Goal: Transaction & Acquisition: Subscribe to service/newsletter

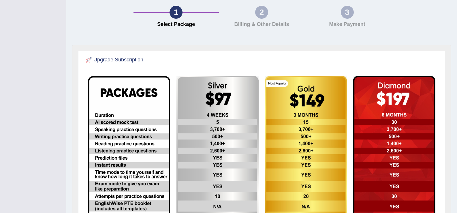
scroll to position [159, 0]
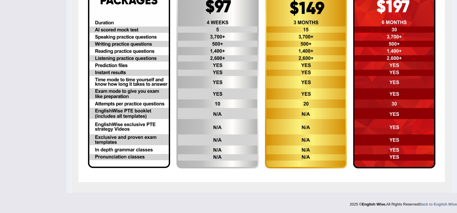
click at [125, 87] on img at bounding box center [129, 76] width 82 height 185
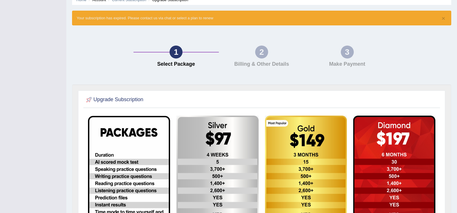
scroll to position [0, 0]
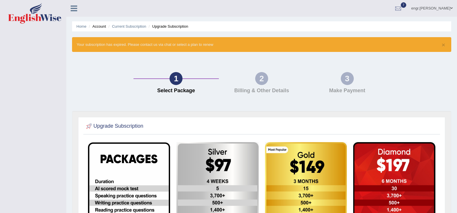
click at [125, 87] on div "1 Select Package 2 Billing & Other Details 3 Make Payment" at bounding box center [261, 84] width 385 height 53
drag, startPoint x: 125, startPoint y: 87, endPoint x: 215, endPoint y: 42, distance: 100.3
click at [125, 87] on div "1 Select Package 2 Billing & Other Details 3 Make Payment" at bounding box center [261, 84] width 385 height 53
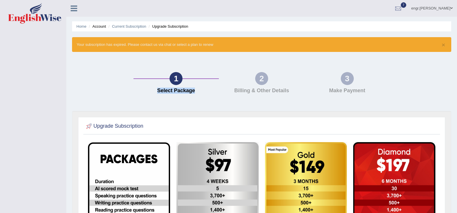
click at [125, 87] on div "1 Select Package 2 Billing & Other Details 3 Make Payment" at bounding box center [261, 84] width 385 height 53
click at [403, 11] on div at bounding box center [398, 8] width 9 height 9
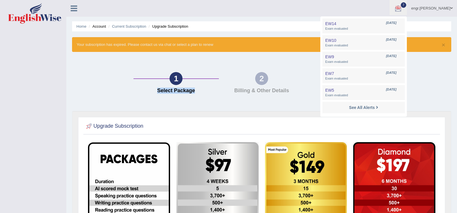
click at [403, 11] on div at bounding box center [398, 8] width 9 height 9
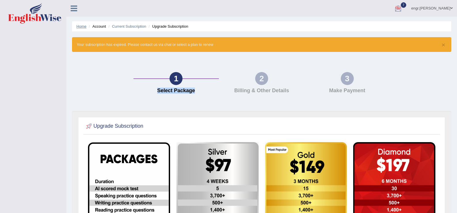
click at [85, 25] on link "Home" at bounding box center [81, 26] width 10 height 4
click at [103, 26] on li "Account" at bounding box center [96, 26] width 18 height 5
click at [164, 25] on li "Upgrade Subscription" at bounding box center [167, 26] width 41 height 5
click at [134, 27] on link "Current Subscription" at bounding box center [129, 26] width 34 height 4
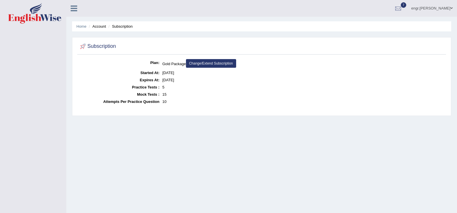
click at [203, 64] on link "Change/Extend Subscription" at bounding box center [211, 63] width 50 height 9
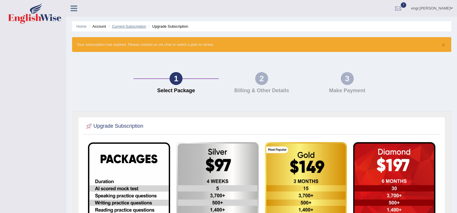
click at [119, 26] on link "Current Subscription" at bounding box center [129, 26] width 34 height 4
